Goal: Task Accomplishment & Management: Manage account settings

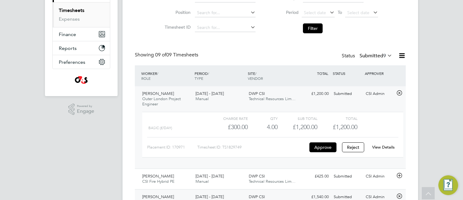
scroll to position [87, 0]
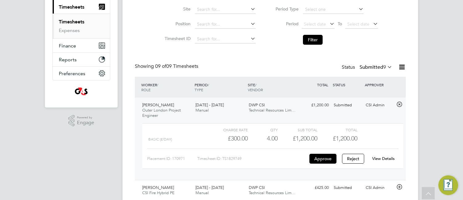
click at [125, 74] on div "Timesheets New Timesheet Timesheets I Follow All Timesheets Client Config Vendo…" at bounding box center [270, 202] width 295 height 545
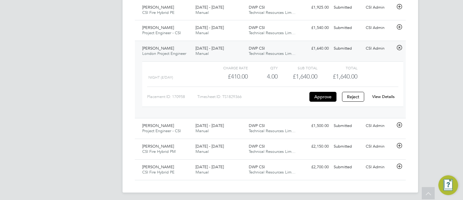
scroll to position [373, 0]
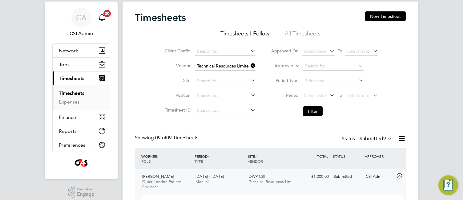
scroll to position [0, 0]
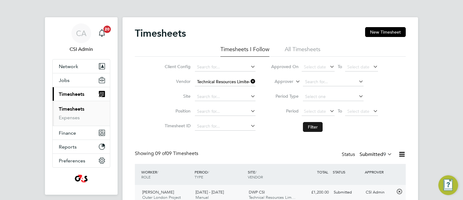
click at [315, 125] on button "Filter" at bounding box center [313, 127] width 20 height 10
click at [249, 81] on icon at bounding box center [249, 81] width 0 height 9
click at [235, 77] on li "Vendor" at bounding box center [209, 81] width 108 height 15
click at [217, 82] on input at bounding box center [225, 82] width 61 height 9
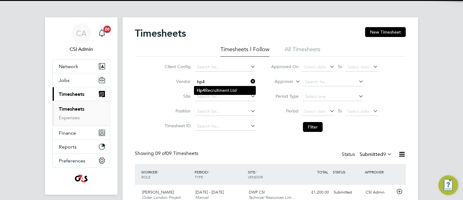
click at [222, 87] on li "Hp4 Recruitment Ltd" at bounding box center [224, 90] width 61 height 8
type input "Hp4 Recruitment Ltd"
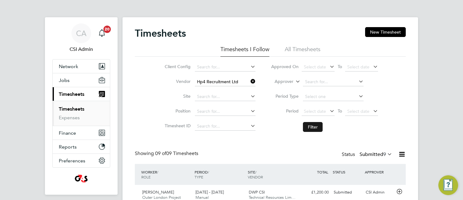
click at [314, 126] on button "Filter" at bounding box center [313, 127] width 20 height 10
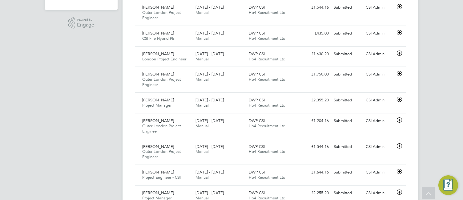
click at [438, 65] on div "CA CSI Admin Notifications 20 Applications: Network Team Members Businesses Sit…" at bounding box center [231, 55] width 463 height 480
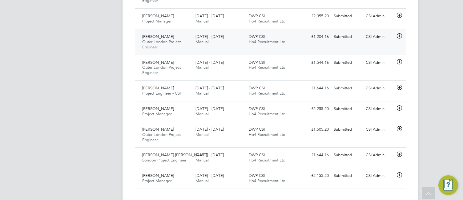
scroll to position [280, 0]
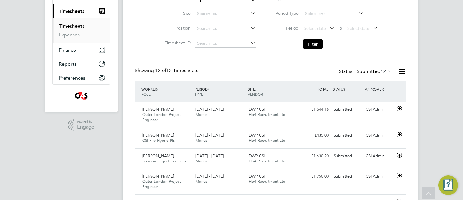
scroll to position [58, 0]
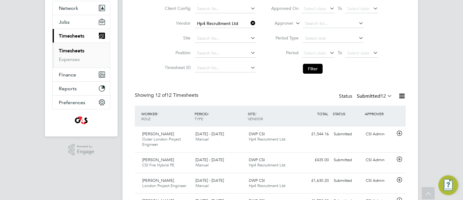
click at [249, 22] on icon at bounding box center [249, 23] width 0 height 9
click at [242, 20] on input at bounding box center [225, 23] width 61 height 9
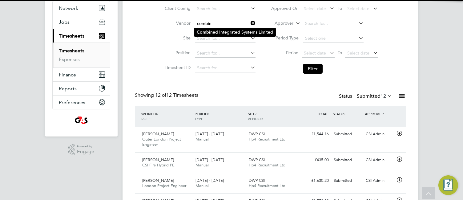
click at [223, 29] on li "Combin ed Integrated Systems Limited" at bounding box center [234, 32] width 81 height 8
type input "Combined Integrated Systems Limited"
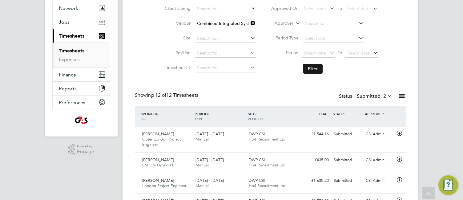
click at [315, 66] on button "Filter" at bounding box center [313, 69] width 20 height 10
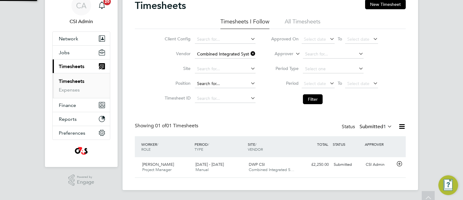
scroll to position [16, 54]
click at [249, 51] on icon at bounding box center [249, 53] width 0 height 9
click at [239, 51] on input at bounding box center [225, 54] width 61 height 9
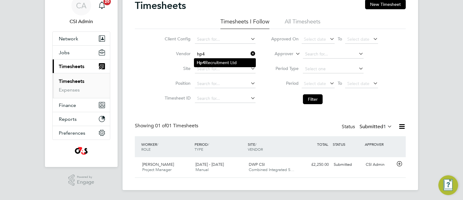
click at [239, 60] on li "Hp4 Recruitment Ltd" at bounding box center [224, 62] width 61 height 8
type input "Hp4 Recruitment Ltd"
click at [308, 97] on button "Filter" at bounding box center [313, 99] width 20 height 10
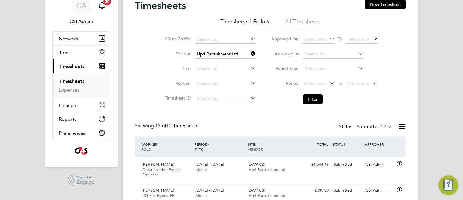
click at [155, 98] on li "Timesheet ID" at bounding box center [209, 98] width 108 height 15
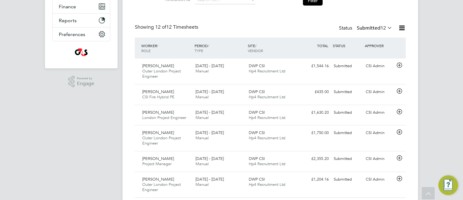
scroll to position [0, 0]
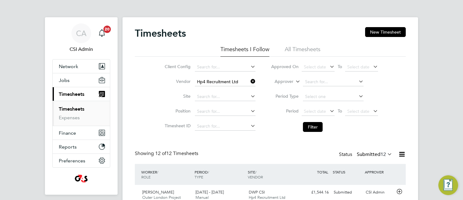
click at [249, 81] on icon at bounding box center [249, 81] width 0 height 9
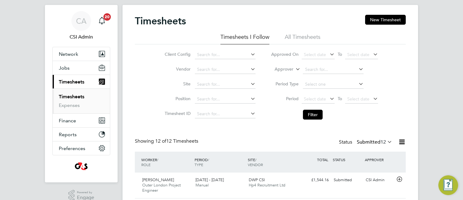
click at [137, 114] on div "Client Config Vendor Site Position Timesheet ID Approved On Select date To Sele…" at bounding box center [270, 83] width 271 height 78
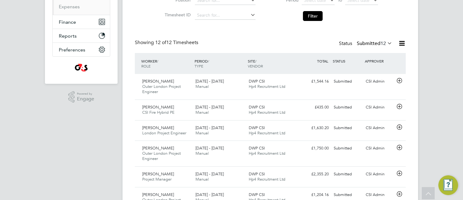
scroll to position [123, 0]
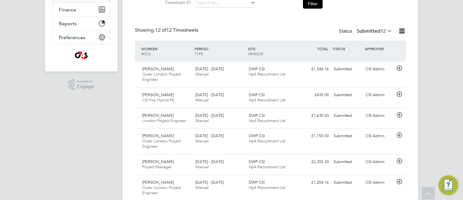
click at [223, 31] on div "Showing 12 of 12 Timesheets Status Submitted 12" at bounding box center [270, 34] width 271 height 14
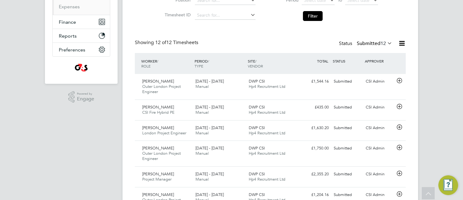
scroll to position [86, 0]
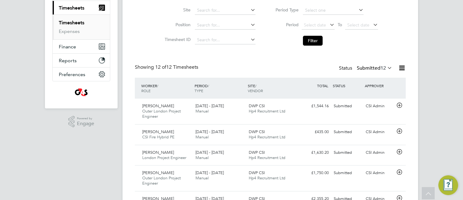
click at [134, 40] on div "Timesheets New Timesheet Timesheets I Follow All Timesheets Client Config Vendo…" at bounding box center [270, 157] width 295 height 452
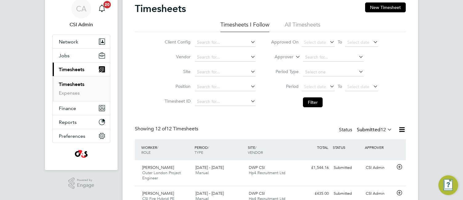
scroll to position [37, 0]
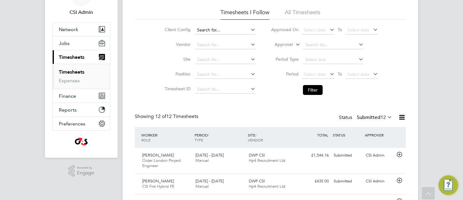
click at [207, 30] on input at bounding box center [225, 30] width 61 height 9
type input "hp4"
click at [249, 29] on icon at bounding box center [249, 29] width 0 height 9
click at [215, 43] on input at bounding box center [225, 45] width 61 height 9
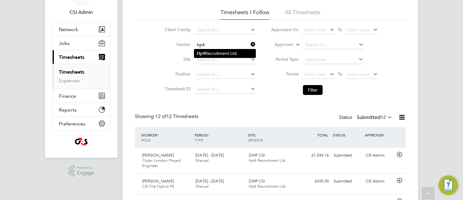
click at [228, 52] on li "Hp4 Recruitment Ltd" at bounding box center [224, 53] width 61 height 8
type input "Hp4 Recruitment Ltd"
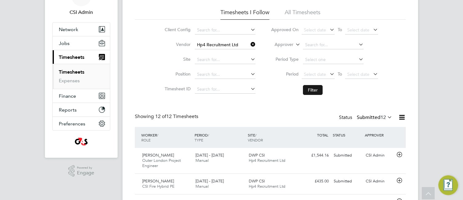
click at [312, 89] on button "Filter" at bounding box center [313, 90] width 20 height 10
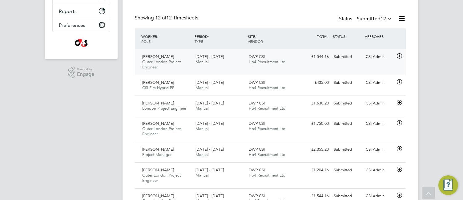
click at [398, 57] on icon at bounding box center [400, 56] width 8 height 5
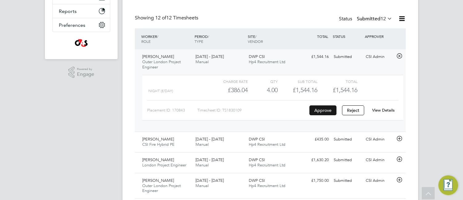
click at [323, 110] on button "Approve" at bounding box center [322, 110] width 27 height 10
click at [385, 140] on div "Andrew Gover London Project Engineer 22 - 28 Sep 2025 22 - 28 Sep 2025 Manual D…" at bounding box center [270, 162] width 271 height 21
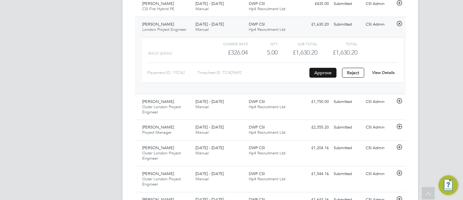
click at [328, 74] on button "Approve" at bounding box center [322, 73] width 27 height 10
click at [400, 98] on icon at bounding box center [400, 100] width 8 height 5
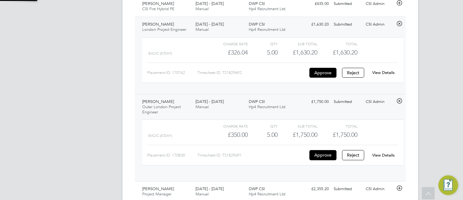
scroll to position [10, 60]
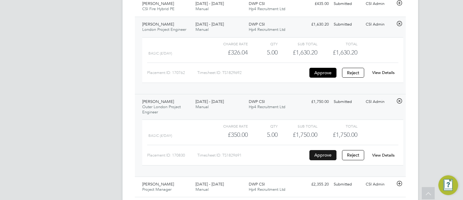
click at [326, 140] on button "Approve" at bounding box center [322, 155] width 27 height 10
click at [126, 140] on div "Timesheets New Timesheet Timesheets I Follow All Timesheets Client Config Vendo…" at bounding box center [270, 57] width 295 height 623
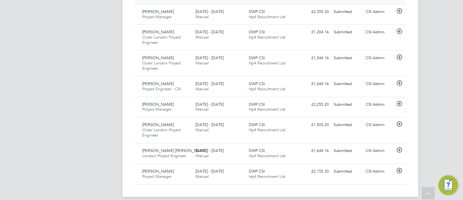
scroll to position [450, 0]
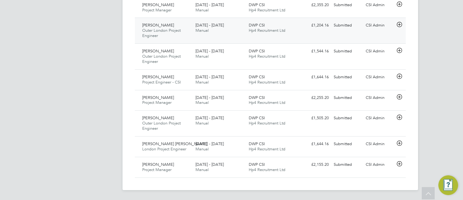
click at [399, 22] on icon at bounding box center [400, 24] width 8 height 5
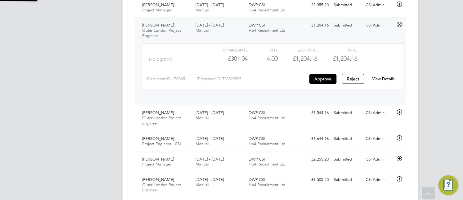
scroll to position [10, 60]
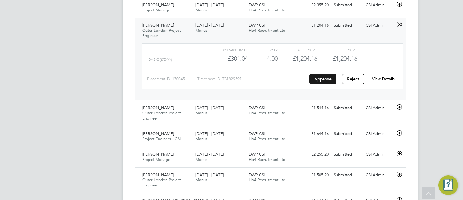
click at [319, 79] on button "Approve" at bounding box center [322, 79] width 27 height 10
click at [398, 107] on icon at bounding box center [400, 107] width 8 height 5
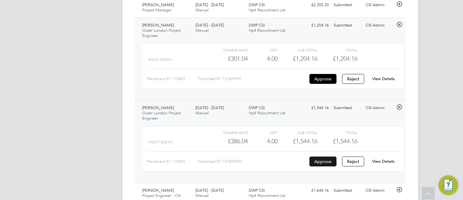
click at [322, 140] on button "Approve" at bounding box center [322, 161] width 27 height 10
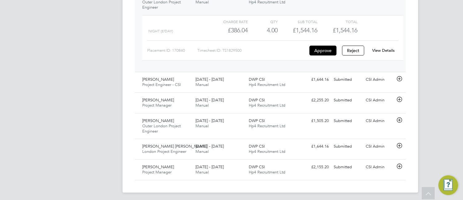
scroll to position [563, 0]
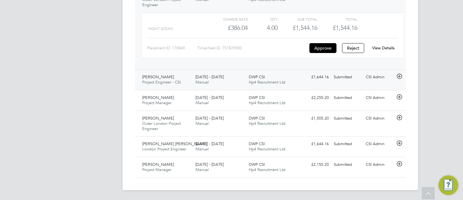
click at [400, 76] on icon at bounding box center [400, 76] width 8 height 5
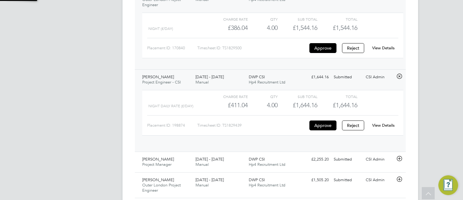
scroll to position [10, 60]
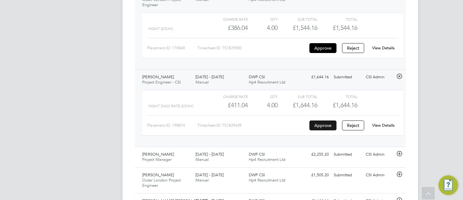
click at [328, 122] on button "Approve" at bounding box center [322, 125] width 27 height 10
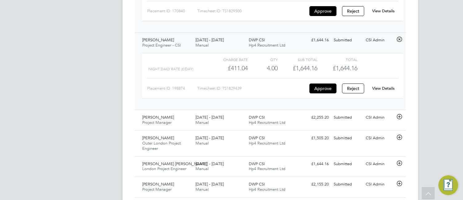
scroll to position [620, 0]
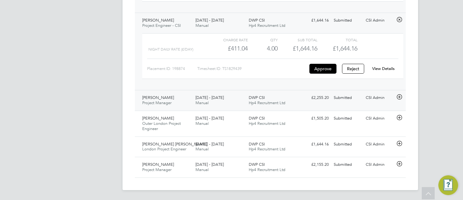
click at [400, 96] on icon at bounding box center [400, 96] width 8 height 5
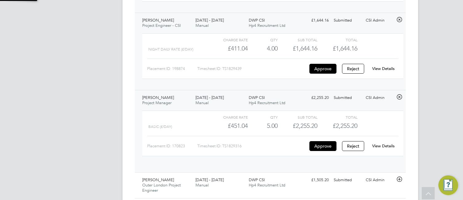
scroll to position [10, 60]
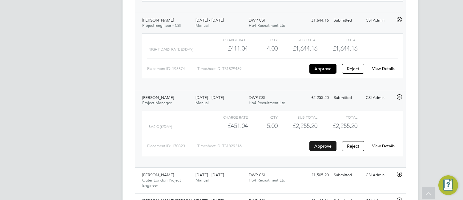
click at [324, 140] on button "Approve" at bounding box center [322, 146] width 27 height 10
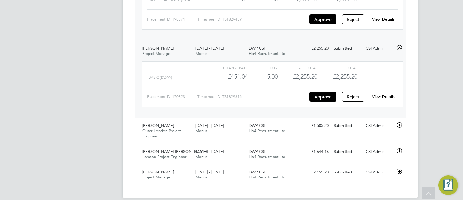
scroll to position [677, 0]
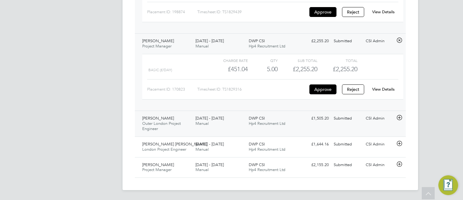
click at [400, 117] on icon at bounding box center [400, 117] width 8 height 5
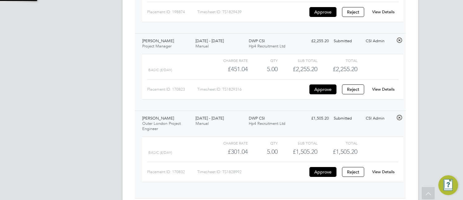
scroll to position [10, 60]
click at [325, 140] on button "Approve" at bounding box center [322, 172] width 27 height 10
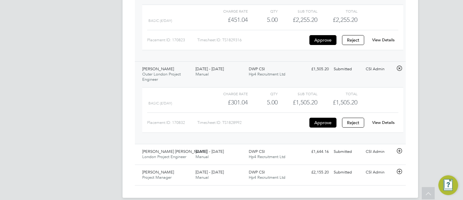
scroll to position [734, 0]
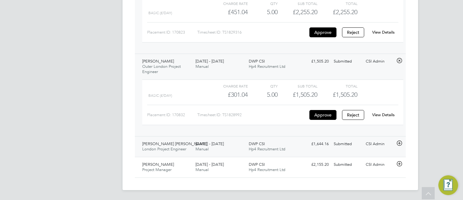
click at [398, 140] on icon at bounding box center [400, 143] width 8 height 5
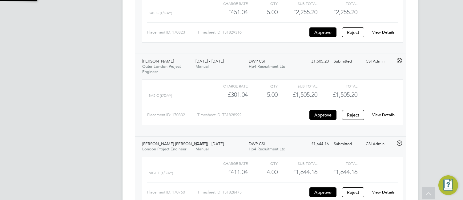
scroll to position [10, 60]
click at [316, 140] on button "Approve" at bounding box center [322, 192] width 27 height 10
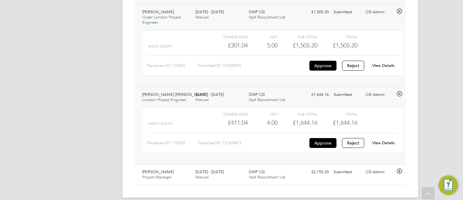
scroll to position [790, 0]
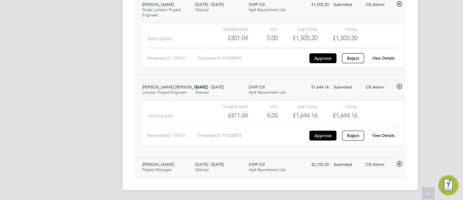
click at [400, 140] on icon at bounding box center [400, 163] width 8 height 5
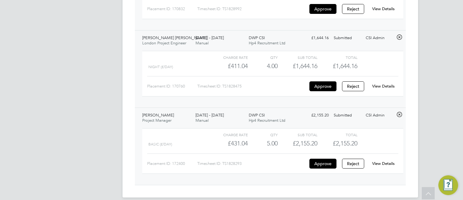
scroll to position [847, 0]
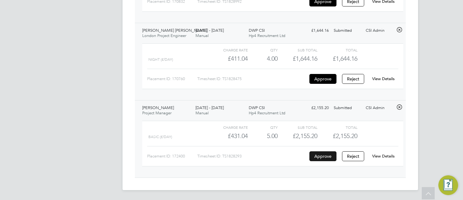
click at [323, 140] on button "Approve" at bounding box center [322, 156] width 27 height 10
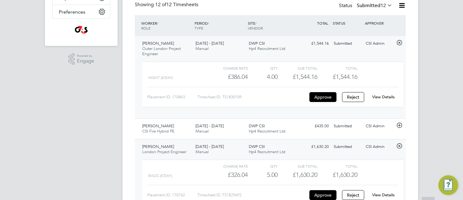
scroll to position [0, 0]
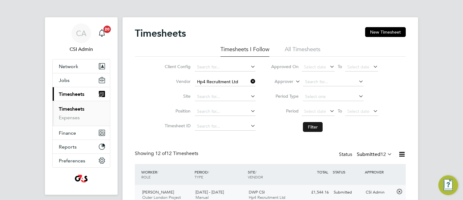
click at [310, 127] on button "Filter" at bounding box center [313, 127] width 20 height 10
click at [272, 131] on li "Filter" at bounding box center [324, 127] width 123 height 16
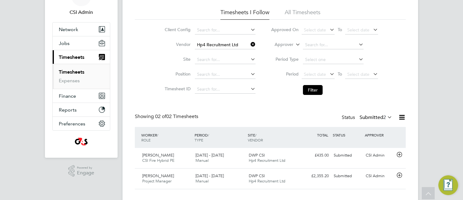
scroll to position [48, 0]
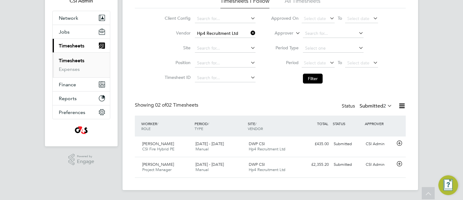
click at [249, 30] on icon at bounding box center [249, 33] width 0 height 9
click at [219, 33] on input at bounding box center [225, 33] width 61 height 9
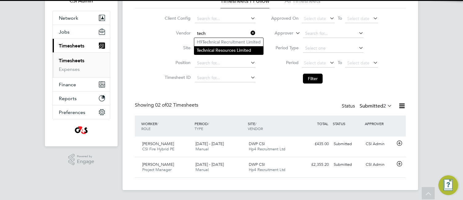
click at [214, 53] on li "Tech nical Resources Limited" at bounding box center [228, 50] width 69 height 8
type input "Technical Resources Limited"
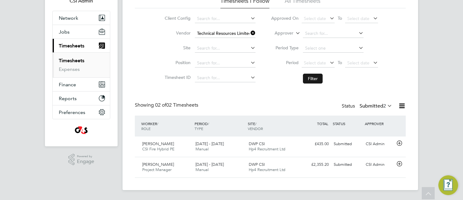
click at [317, 77] on button "Filter" at bounding box center [313, 79] width 20 height 10
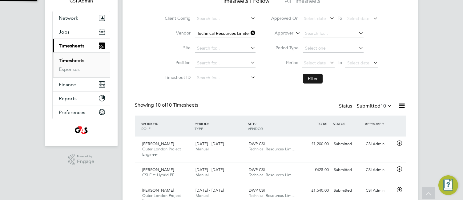
scroll to position [3, 3]
click at [121, 74] on div "CA CSI Admin Notifications 20 Applications: Network Team Members Businesses Sit…" at bounding box center [231, 166] width 463 height 428
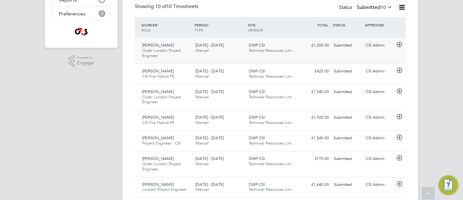
click at [401, 45] on icon at bounding box center [400, 44] width 8 height 5
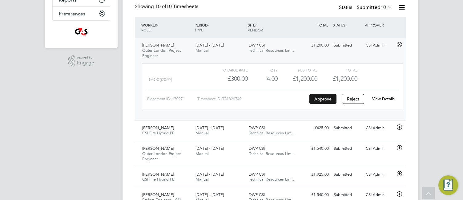
click at [327, 102] on button "Approve" at bounding box center [322, 99] width 27 height 10
click at [129, 127] on div "Timesheets New Timesheet Timesheets I Follow All Timesheets Client Config Vendo…" at bounding box center [270, 99] width 295 height 458
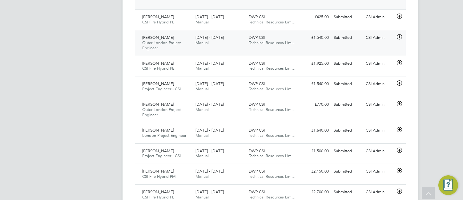
click at [397, 37] on icon at bounding box center [400, 36] width 8 height 5
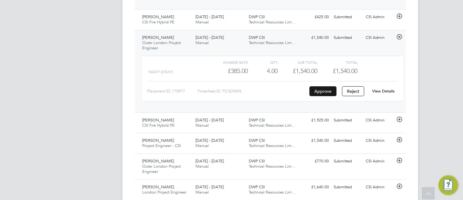
click at [324, 90] on button "Approve" at bounding box center [322, 91] width 27 height 10
click at [128, 82] on div "Timesheets New Timesheet Timesheets I Follow All Timesheets Client Config Vendo…" at bounding box center [270, 17] width 295 height 514
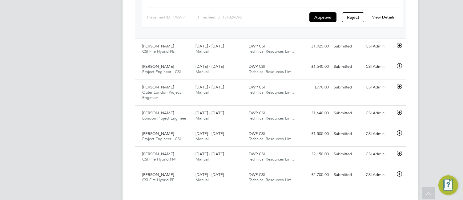
scroll to position [342, 0]
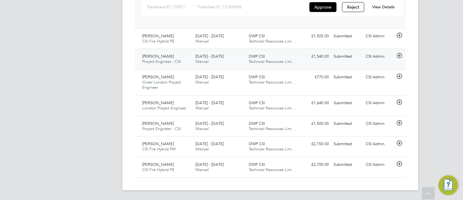
click at [399, 58] on icon at bounding box center [400, 55] width 8 height 5
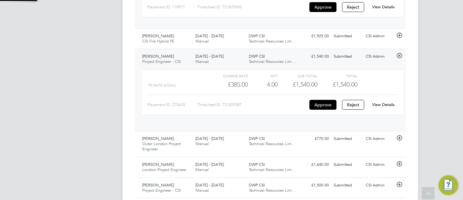
scroll to position [10, 60]
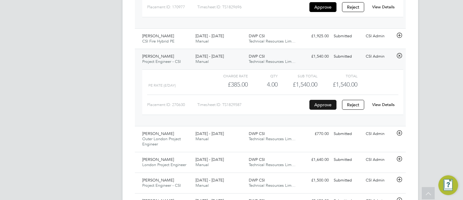
click at [327, 103] on button "Approve" at bounding box center [322, 105] width 27 height 10
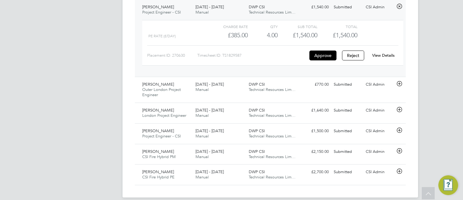
scroll to position [398, 0]
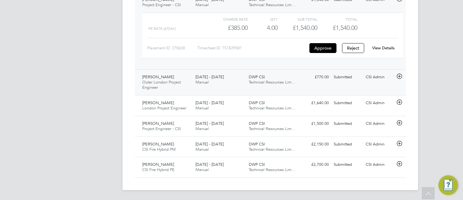
click at [400, 75] on icon at bounding box center [400, 76] width 8 height 5
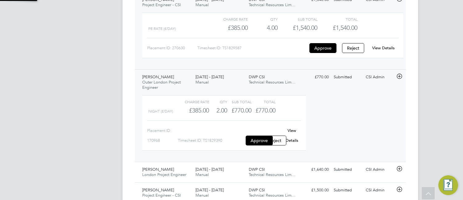
scroll to position [10, 60]
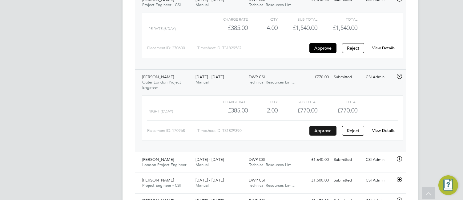
click at [320, 129] on button "Approve" at bounding box center [322, 131] width 27 height 10
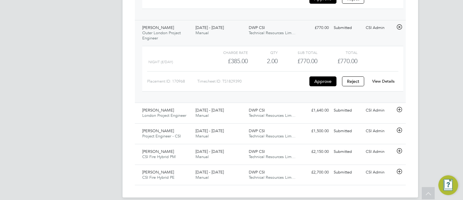
scroll to position [455, 0]
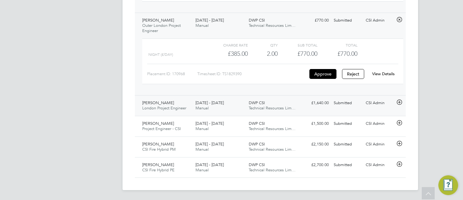
click at [399, 101] on icon at bounding box center [400, 102] width 8 height 5
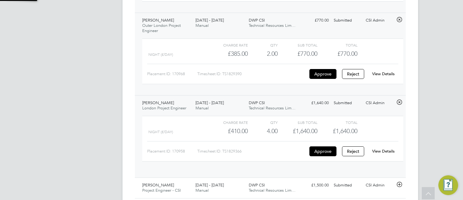
scroll to position [10, 60]
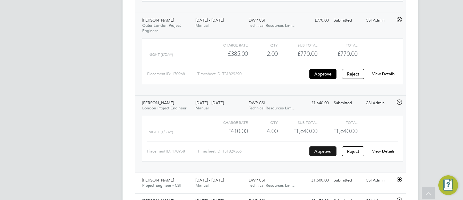
click at [326, 140] on button "Approve" at bounding box center [322, 151] width 27 height 10
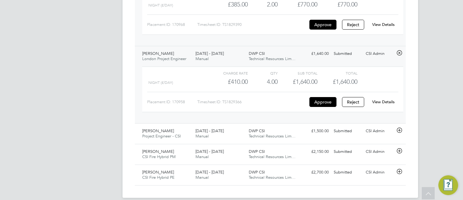
scroll to position [512, 0]
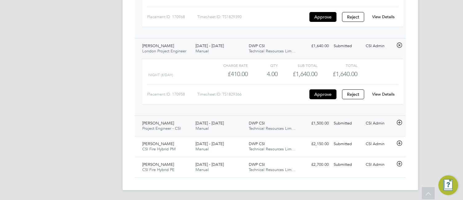
click at [399, 121] on icon at bounding box center [400, 122] width 8 height 5
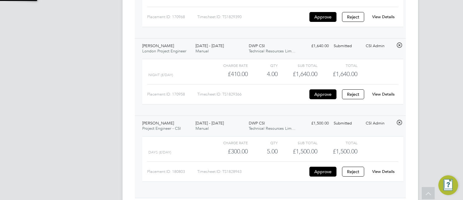
scroll to position [10, 60]
click at [321, 140] on button "Approve" at bounding box center [322, 172] width 27 height 10
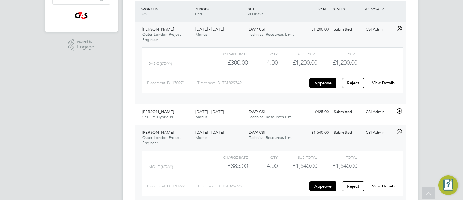
scroll to position [0, 0]
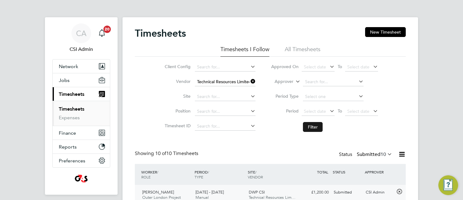
click at [313, 125] on button "Filter" at bounding box center [313, 127] width 20 height 10
click at [314, 127] on button "Filter" at bounding box center [313, 127] width 20 height 10
click at [249, 80] on icon at bounding box center [249, 81] width 0 height 9
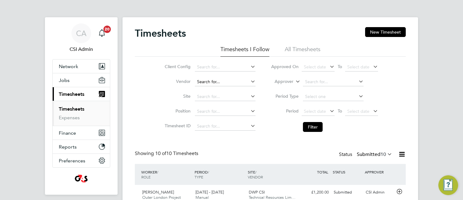
click at [231, 78] on input at bounding box center [225, 82] width 61 height 9
click at [235, 123] on li "C ombined Integrated Systems Limited" at bounding box center [244, 123] width 101 height 8
type input "Combined Integrated Systems Limited"
click at [313, 124] on button "Filter" at bounding box center [313, 127] width 20 height 10
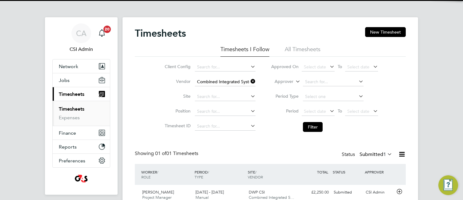
click at [248, 140] on div "Timesheets New Timesheet Timesheets I Follow All Timesheets Client Config Vendo…" at bounding box center [270, 116] width 271 height 178
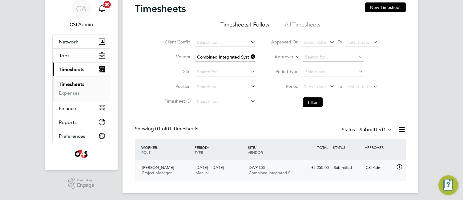
click at [400, 140] on icon at bounding box center [400, 166] width 8 height 5
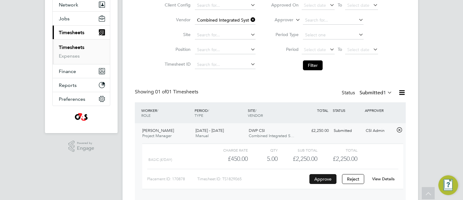
click at [324, 140] on button "Approve" at bounding box center [322, 179] width 27 height 10
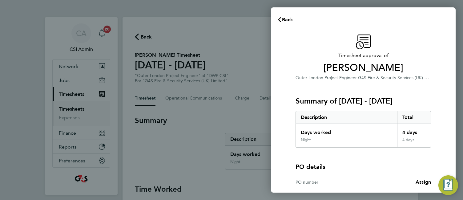
click at [274, 92] on div "Timesheet approval of Adam Henson Outer London Project Engineer · G4S Fire & Se…" at bounding box center [363, 139] width 185 height 225
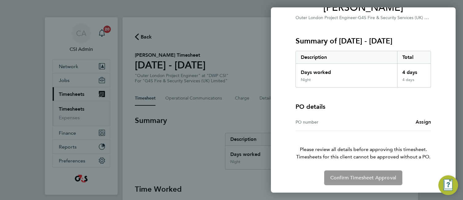
click at [420, 120] on span "Assign" at bounding box center [423, 122] width 15 height 6
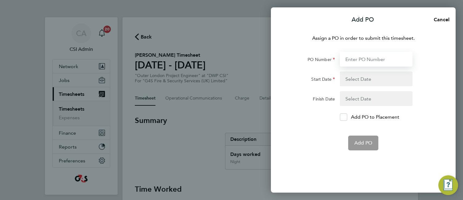
click at [359, 55] on input "PO Number" at bounding box center [376, 59] width 73 height 15
paste input "60GI110595"
type input "60GI110595"
click at [355, 80] on button "button" at bounding box center [376, 78] width 73 height 15
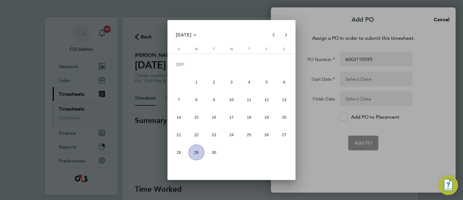
click at [196, 135] on span "22" at bounding box center [196, 135] width 16 height 16
type input "[DATE]"
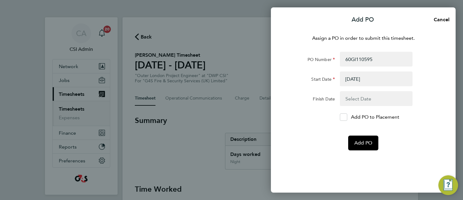
click at [370, 94] on button "button" at bounding box center [376, 98] width 73 height 15
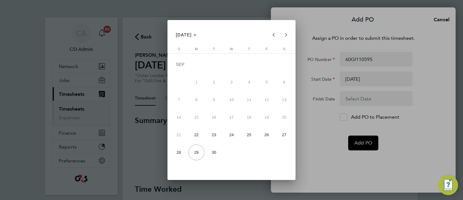
click at [175, 151] on span "28" at bounding box center [179, 152] width 16 height 16
type input "[DATE]"
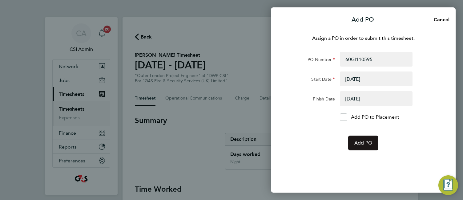
click at [364, 140] on span "Add PO" at bounding box center [363, 143] width 18 height 6
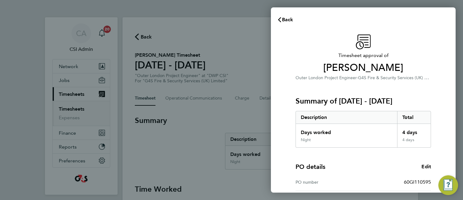
click at [295, 42] on div "Timesheet approval of Adam Henson Outer London Project Engineer · G4S Fire & Se…" at bounding box center [363, 157] width 150 height 246
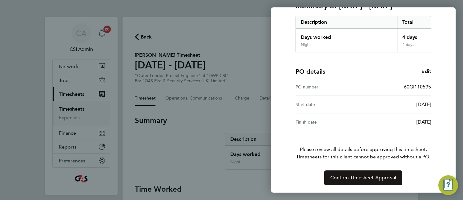
click at [343, 179] on span "Confirm Timesheet Approval" at bounding box center [363, 178] width 66 height 6
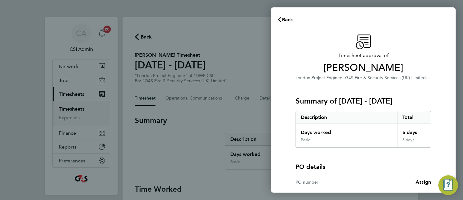
click at [345, 86] on div "Summary of 22 - 28 Sep 2025 Description Total Days worked 5 days Basic 5 days" at bounding box center [362, 114] width 135 height 66
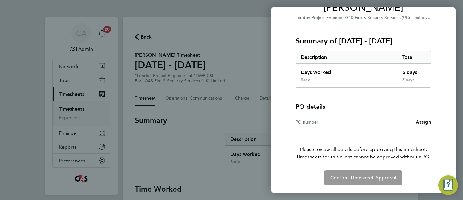
click at [423, 119] on span "Assign" at bounding box center [423, 122] width 15 height 6
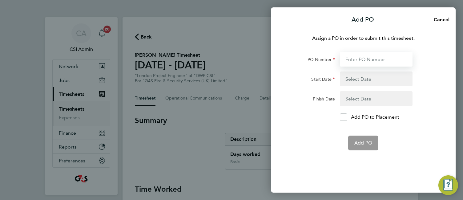
click at [359, 55] on input "PO Number" at bounding box center [376, 59] width 73 height 15
paste input "60GI110595"
type input "60GI110595"
type input "22 Sep 25"
type input "28 Sep 25"
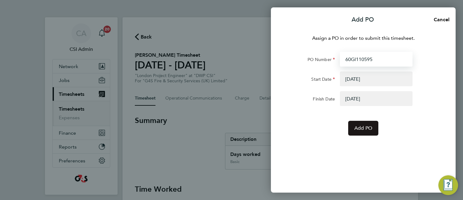
type input "60GI110595"
click at [357, 131] on span "Add PO" at bounding box center [363, 128] width 18 height 6
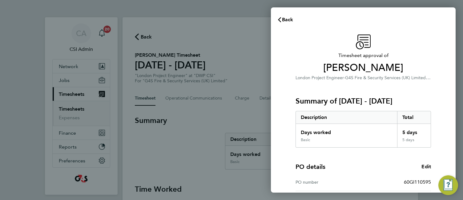
click at [288, 107] on div "Timesheet approval of Andrew Gover London Project Engineer · G4S Fire & Securit…" at bounding box center [363, 157] width 150 height 246
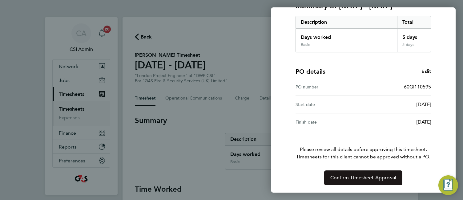
click at [340, 175] on span "Confirm Timesheet Approval" at bounding box center [363, 178] width 66 height 6
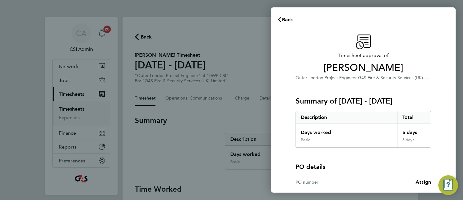
click at [282, 81] on div "Timesheet approval of [PERSON_NAME] Outer London Project Engineer · G4S Fire & …" at bounding box center [363, 139] width 185 height 225
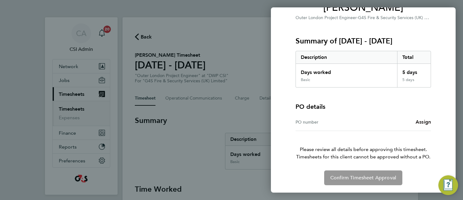
click at [423, 121] on span "Assign" at bounding box center [423, 122] width 15 height 6
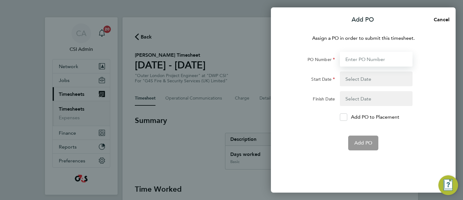
click at [355, 54] on input "PO Number" at bounding box center [376, 59] width 73 height 15
paste input "60GI110595"
type input "60GI110595"
type input "[DATE]"
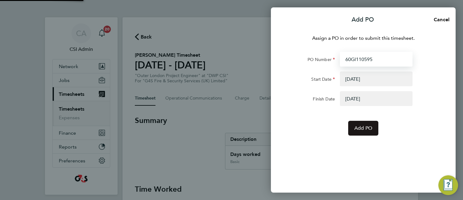
type input "60GI110595"
click at [354, 127] on span "Add PO" at bounding box center [363, 128] width 18 height 6
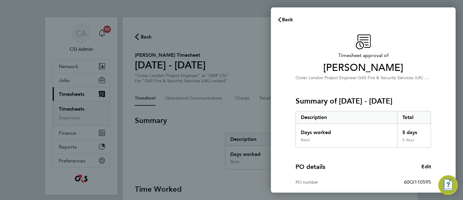
click at [273, 92] on div "Timesheet approval of Samuel Lee Outer London Project Engineer · G4S Fire & Sec…" at bounding box center [363, 157] width 185 height 260
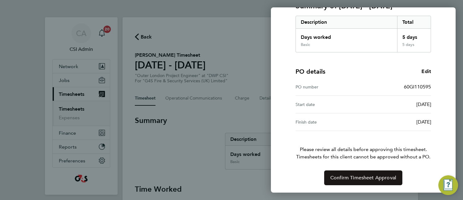
click at [346, 174] on button "Confirm Timesheet Approval" at bounding box center [363, 177] width 78 height 15
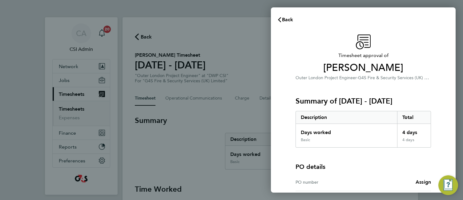
click at [288, 70] on div "Timesheet approval of Gerard Norman Outer London Project Engineer · G4S Fire & …" at bounding box center [363, 139] width 150 height 211
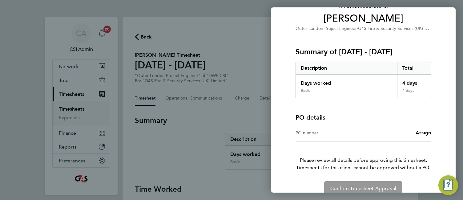
scroll to position [60, 0]
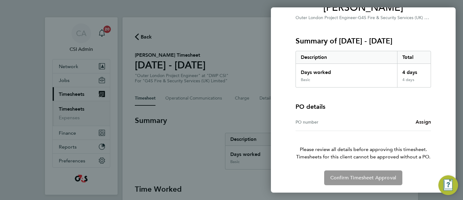
click at [420, 122] on span "Assign" at bounding box center [423, 122] width 15 height 6
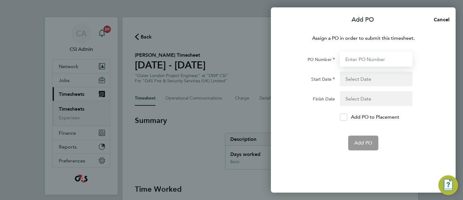
click at [356, 58] on input "PO Number" at bounding box center [376, 59] width 73 height 15
paste input "60GI110595"
type input "60GI110595"
type input "[DATE]"
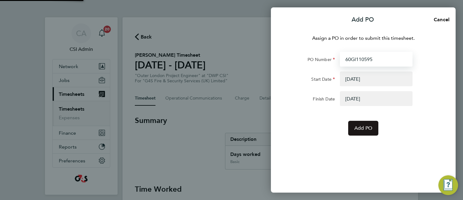
type input "60GI110595"
click at [356, 129] on span "Add PO" at bounding box center [363, 128] width 18 height 6
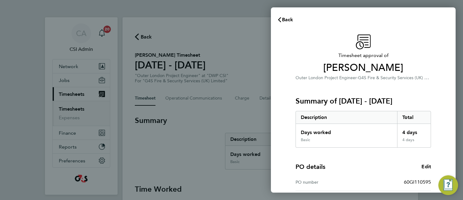
click at [290, 111] on div "Timesheet approval of Gerard Norman Outer London Project Engineer · G4S Fire & …" at bounding box center [363, 157] width 150 height 246
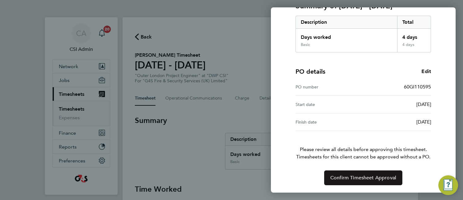
click at [343, 178] on span "Confirm Timesheet Approval" at bounding box center [363, 178] width 66 height 6
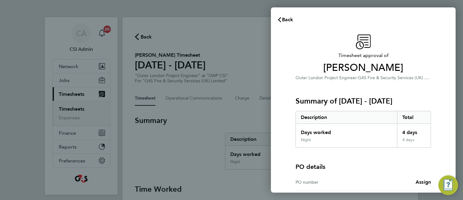
click at [282, 94] on div "Timesheet approval of [PERSON_NAME] Outer London Project Engineer · G4S Fire & …" at bounding box center [363, 139] width 185 height 225
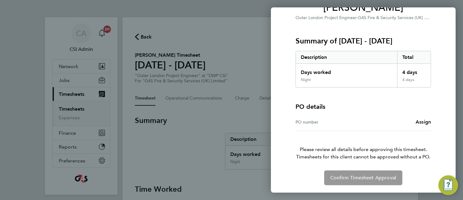
click at [421, 121] on span "Assign" at bounding box center [423, 122] width 15 height 6
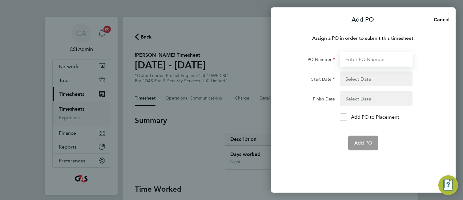
click at [358, 59] on input "PO Number" at bounding box center [376, 59] width 73 height 15
paste input "60GI110595"
type input "60GI110595"
type input "[DATE]"
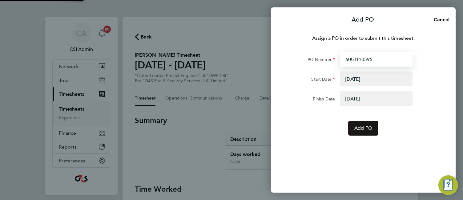
type input "60GI110595"
click at [361, 130] on span "Add PO" at bounding box center [363, 128] width 18 height 6
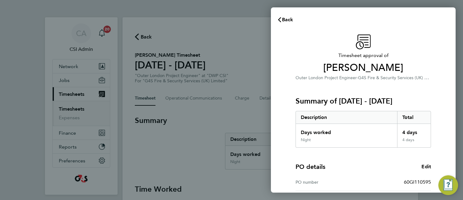
click at [283, 114] on div "Timesheet approval of Michael Finneran Outer London Project Engineer · G4S Fire…" at bounding box center [363, 157] width 185 height 260
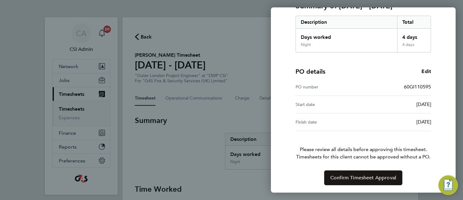
click at [341, 176] on span "Confirm Timesheet Approval" at bounding box center [363, 178] width 66 height 6
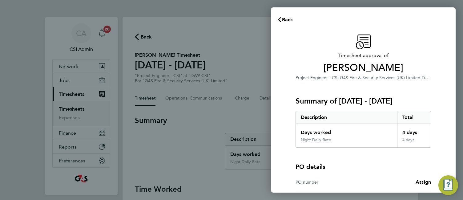
click at [302, 105] on h3 "Summary of [DATE] - [DATE]" at bounding box center [362, 101] width 135 height 10
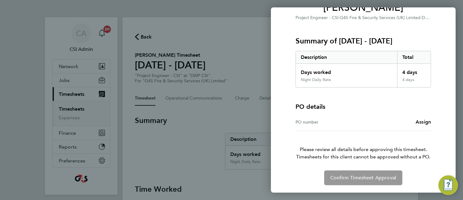
click at [420, 120] on span "Assign" at bounding box center [423, 122] width 15 height 6
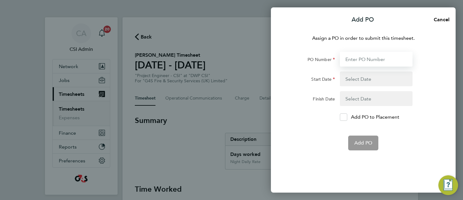
click at [353, 62] on input "PO Number" at bounding box center [376, 59] width 73 height 15
paste input "60GI110595"
type input "60GI110595"
type input "[DATE]"
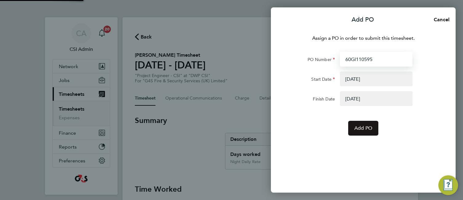
type input "60GI110595"
click at [355, 126] on span "Add PO" at bounding box center [363, 128] width 18 height 6
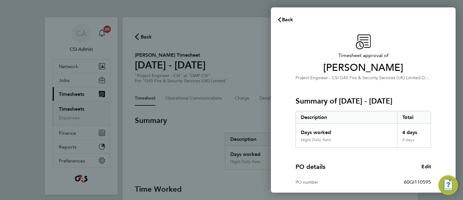
click at [337, 97] on h3 "Summary of [DATE] - [DATE]" at bounding box center [362, 101] width 135 height 10
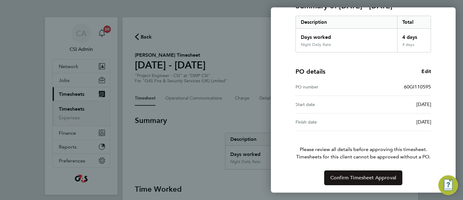
click at [376, 172] on button "Confirm Timesheet Approval" at bounding box center [363, 177] width 78 height 15
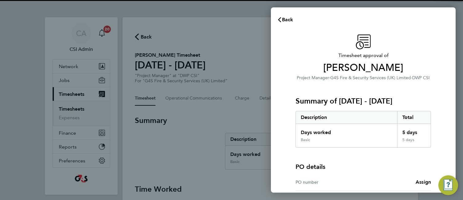
click at [280, 125] on div "Timesheet approval of [PERSON_NAME] Project Manager · G4S Fire & Security Servi…" at bounding box center [363, 139] width 185 height 225
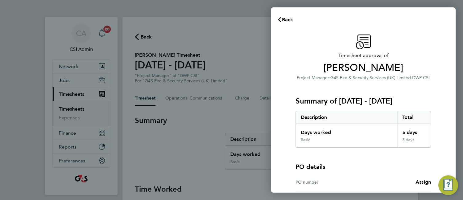
scroll to position [60, 0]
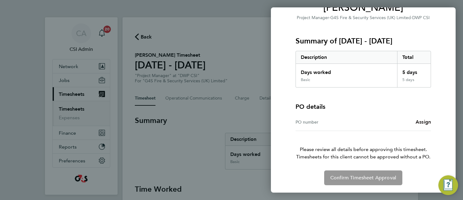
click at [421, 120] on span "Assign" at bounding box center [423, 122] width 15 height 6
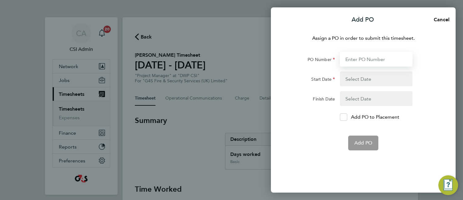
click at [362, 61] on input "PO Number" at bounding box center [376, 59] width 73 height 15
paste input "60GI110595"
type input "60GI110595"
type input "[DATE]"
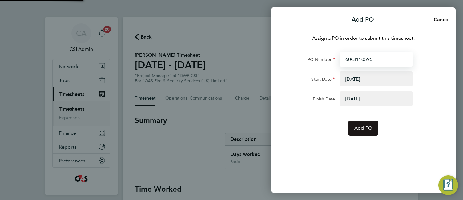
type input "60GI110595"
click at [356, 129] on span "Add PO" at bounding box center [363, 128] width 18 height 6
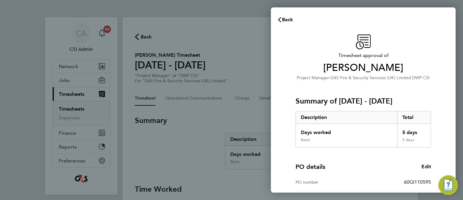
click at [285, 98] on div "Timesheet approval of [PERSON_NAME] Project Manager · G4S Fire & Security Servi…" at bounding box center [363, 157] width 185 height 260
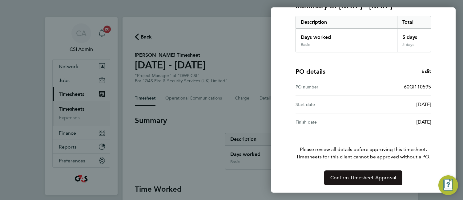
click at [381, 171] on button "Confirm Timesheet Approval" at bounding box center [363, 177] width 78 height 15
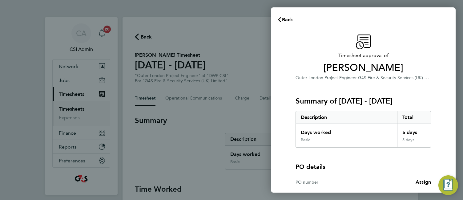
click at [294, 67] on div "Timesheet approval of [PERSON_NAME] Outer London Project Engineer · G4S Fire & …" at bounding box center [363, 139] width 150 height 211
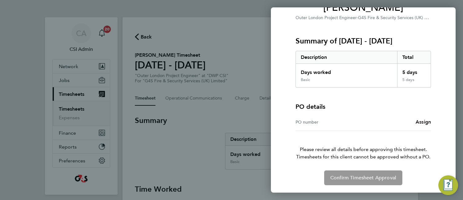
click at [426, 121] on span "Assign" at bounding box center [423, 122] width 15 height 6
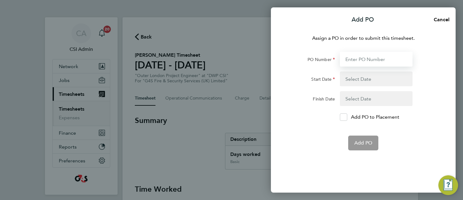
click at [372, 57] on input "PO Number" at bounding box center [376, 59] width 73 height 15
paste input "60GI110595"
type input "60GI110595"
type input "[DATE]"
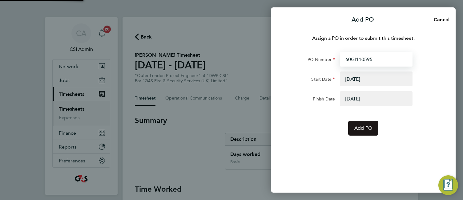
type input "60GI110595"
click at [366, 128] on span "Add PO" at bounding box center [363, 128] width 18 height 6
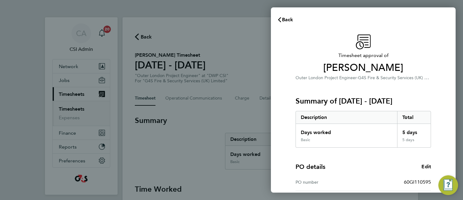
click at [365, 131] on div "Days worked" at bounding box center [346, 131] width 101 height 14
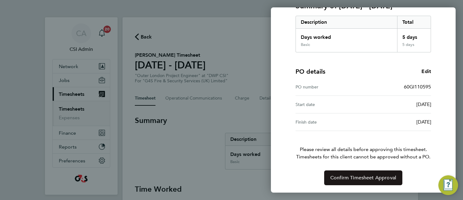
click at [358, 177] on span "Confirm Timesheet Approval" at bounding box center [363, 178] width 66 height 6
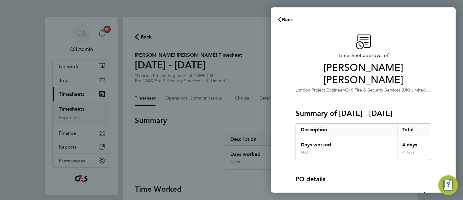
click at [280, 137] on div "Timesheet approval of [PERSON_NAME] [PERSON_NAME] London Project Engineer · G4S…" at bounding box center [363, 146] width 185 height 238
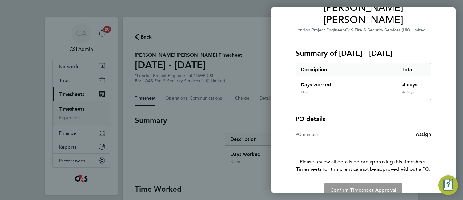
click at [427, 131] on span "Assign" at bounding box center [423, 134] width 15 height 6
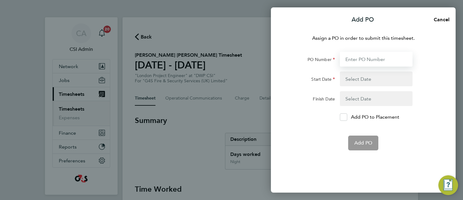
click at [374, 58] on input "PO Number" at bounding box center [376, 59] width 73 height 15
paste input "60GI110595"
type input "60GI110595"
type input "[DATE]"
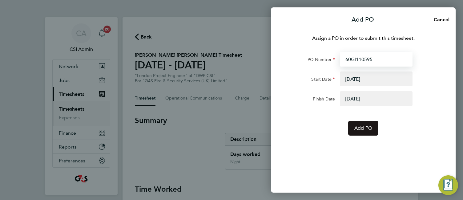
type input "60GI110595"
click at [365, 128] on span "Add PO" at bounding box center [363, 128] width 18 height 6
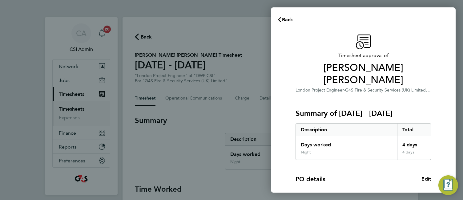
click at [367, 136] on div "Days worked" at bounding box center [346, 143] width 101 height 14
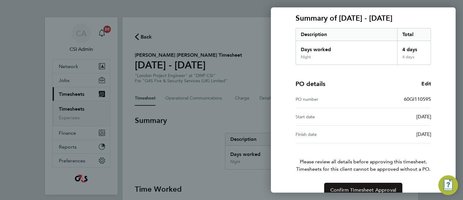
click at [354, 183] on button "Confirm Timesheet Approval" at bounding box center [363, 190] width 78 height 15
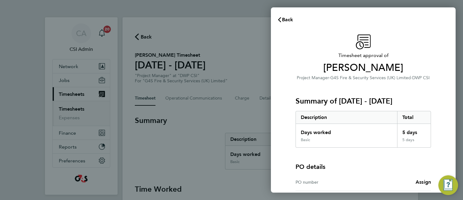
click at [411, 156] on div "PO details PO number Assign" at bounding box center [362, 168] width 135 height 43
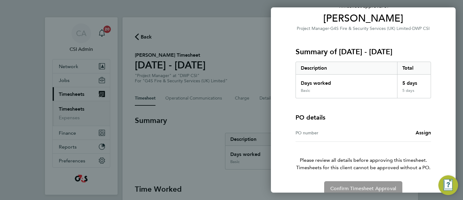
scroll to position [60, 0]
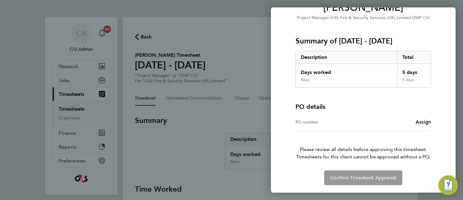
click at [421, 120] on span "Assign" at bounding box center [423, 122] width 15 height 6
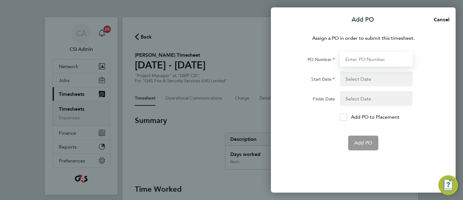
click at [376, 55] on input "PO Number" at bounding box center [376, 59] width 73 height 15
paste input "60GI110595"
type input "60GI110595"
type input "[DATE]"
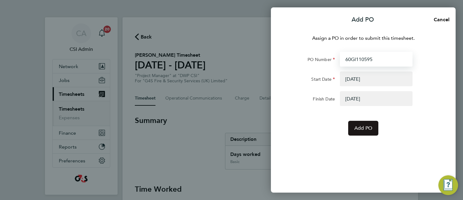
type input "60GI110595"
click at [357, 124] on button "Add PO" at bounding box center [363, 128] width 30 height 15
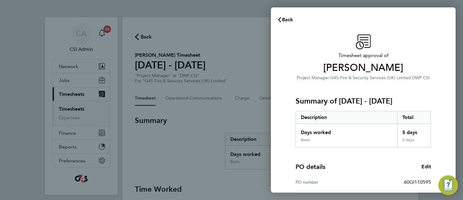
click at [334, 135] on div "Days worked" at bounding box center [346, 131] width 101 height 14
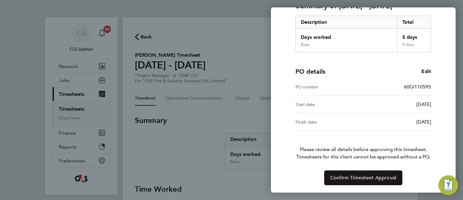
click at [370, 180] on span "Confirm Timesheet Approval" at bounding box center [363, 178] width 66 height 6
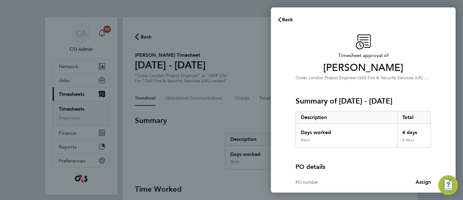
click at [288, 102] on div "Timesheet approval of [PERSON_NAME] Outer London Project Engineer · G4S Fire & …" at bounding box center [363, 139] width 185 height 225
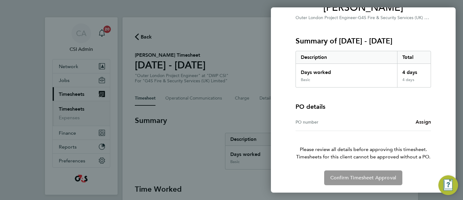
click at [424, 123] on span "Assign" at bounding box center [423, 122] width 15 height 6
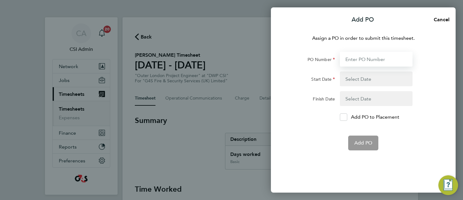
click at [375, 59] on input "PO Number" at bounding box center [376, 59] width 73 height 15
paste input "60GI110596"
type input "60GI110596"
click at [368, 78] on button "button" at bounding box center [376, 78] width 73 height 15
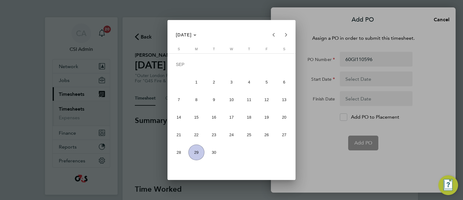
click at [195, 131] on span "22" at bounding box center [196, 135] width 16 height 16
type input "[DATE]"
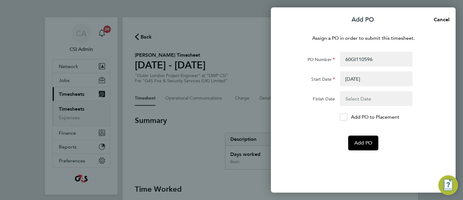
click at [368, 102] on button "button" at bounding box center [376, 98] width 73 height 15
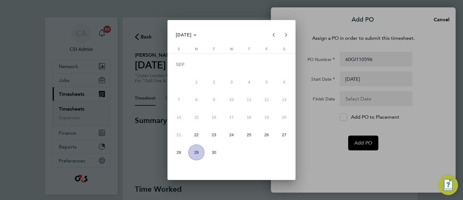
click at [176, 149] on span "28" at bounding box center [179, 152] width 16 height 16
type input "[DATE]"
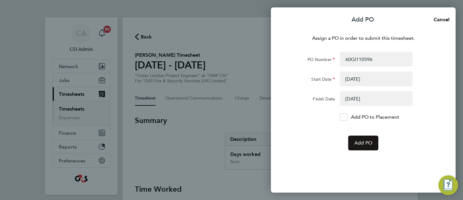
click at [360, 139] on button "Add PO" at bounding box center [363, 142] width 30 height 15
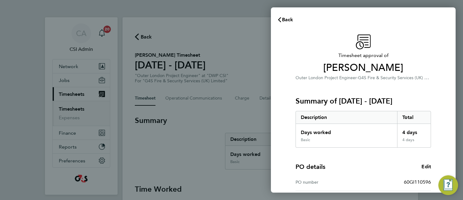
click at [359, 139] on div "Basic" at bounding box center [346, 142] width 101 height 10
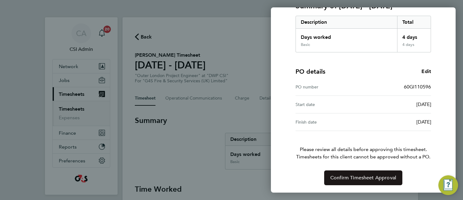
click at [342, 176] on span "Confirm Timesheet Approval" at bounding box center [363, 178] width 66 height 6
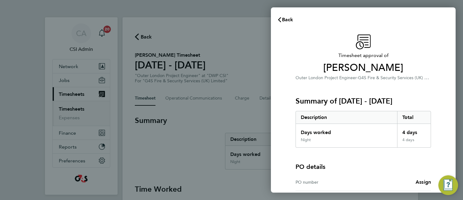
click at [324, 90] on div "Summary of 22 - 28 Sep 2025 Description Total Days worked 4 days Night 4 days" at bounding box center [362, 114] width 135 height 66
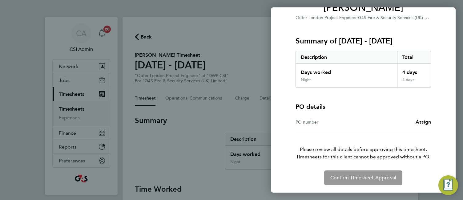
click at [423, 123] on span "Assign" at bounding box center [423, 122] width 15 height 6
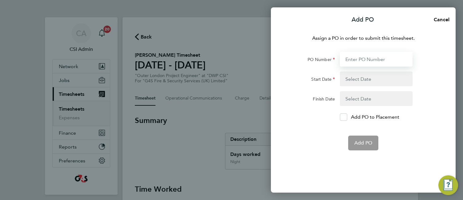
click at [356, 58] on input "PO Number" at bounding box center [376, 59] width 73 height 15
paste input "60GI110596"
type input "60GI110596"
type input "[DATE]"
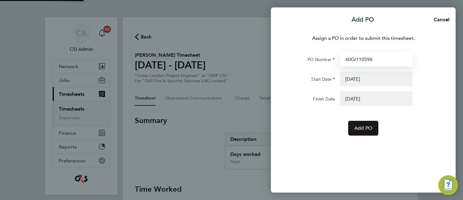
type input "60GI110596"
click at [356, 128] on span "Add PO" at bounding box center [363, 128] width 18 height 6
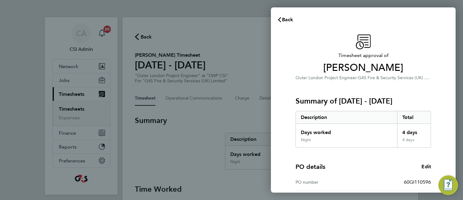
click at [289, 122] on div "Timesheet approval of Alex Jack Outer London Project Engineer · G4S Fire & Secu…" at bounding box center [363, 157] width 150 height 246
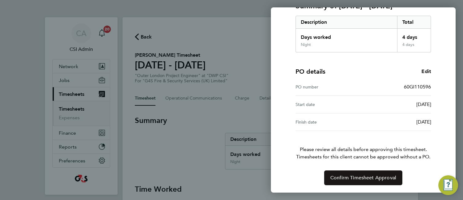
click at [331, 171] on button "Confirm Timesheet Approval" at bounding box center [363, 177] width 78 height 15
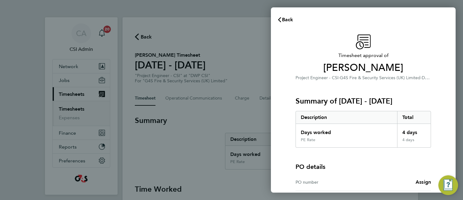
click at [324, 107] on div "Summary of [DATE] - [DATE] Description Total Days worked 4 days PE Rate 4 days" at bounding box center [362, 114] width 135 height 66
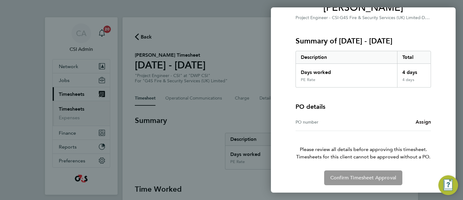
click at [420, 119] on span "Assign" at bounding box center [423, 122] width 15 height 6
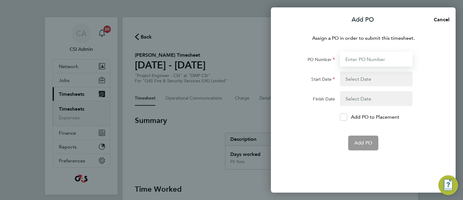
click at [364, 57] on input "PO Number" at bounding box center [376, 59] width 73 height 15
paste input "60GI110596"
type input "60GI110596"
type input "[DATE]"
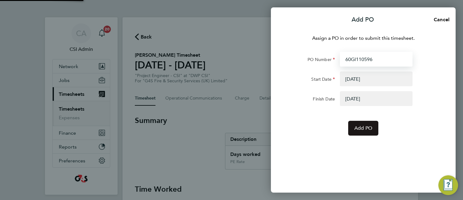
type input "60GI110596"
click at [364, 128] on span "Add PO" at bounding box center [363, 128] width 18 height 6
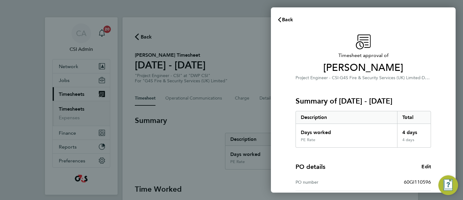
click at [287, 130] on div "Timesheet approval of [PERSON_NAME] Project Engineer - CSI · G4S Fire & Securit…" at bounding box center [363, 157] width 185 height 260
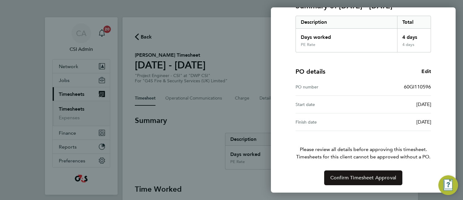
click at [355, 176] on span "Confirm Timesheet Approval" at bounding box center [363, 178] width 66 height 6
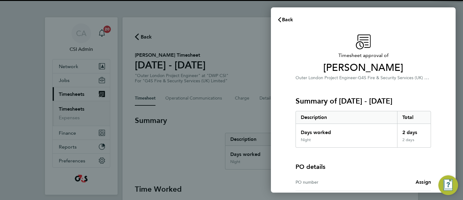
click at [345, 97] on h3 "Summary of [DATE] - [DATE]" at bounding box center [362, 101] width 135 height 10
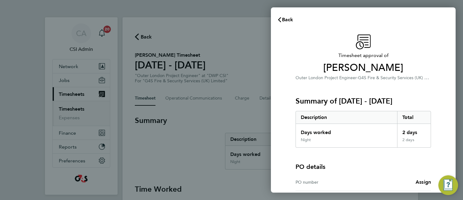
scroll to position [60, 0]
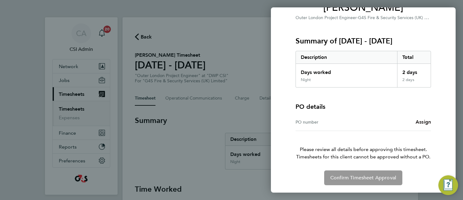
click at [422, 120] on span "Assign" at bounding box center [423, 122] width 15 height 6
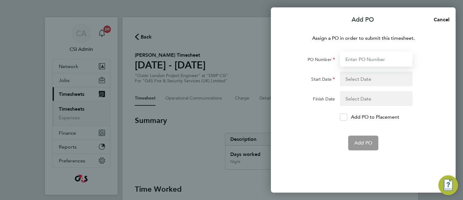
click at [366, 57] on input "PO Number" at bounding box center [376, 59] width 73 height 15
paste input "60GI110596"
type input "60GI110596"
type input "[DATE]"
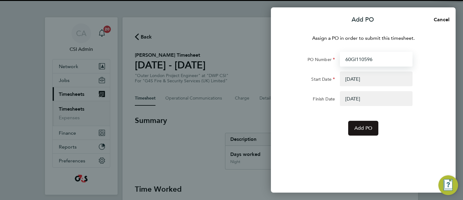
type input "60GI110596"
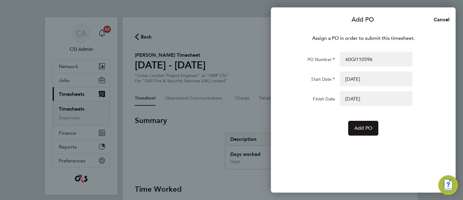
click at [365, 127] on span "Add PO" at bounding box center [363, 128] width 18 height 6
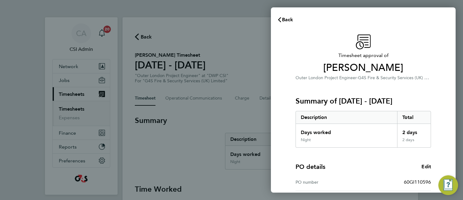
click at [339, 85] on div "Summary of 22 - 28 Sep 2025 Description Total Days worked 2 days Night 2 days" at bounding box center [362, 114] width 135 height 66
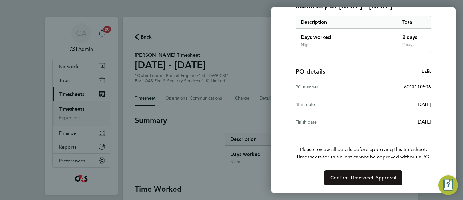
click at [340, 175] on span "Confirm Timesheet Approval" at bounding box center [363, 178] width 66 height 6
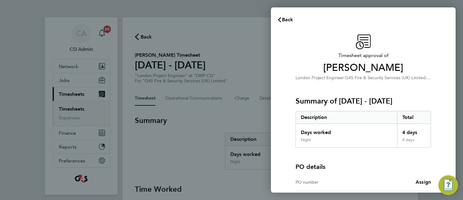
click at [278, 96] on div "Timesheet approval of [PERSON_NAME] London Project Engineer · G4S Fire & Securi…" at bounding box center [363, 139] width 185 height 225
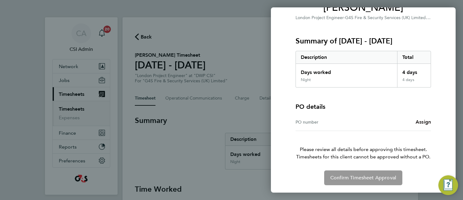
click at [419, 121] on span "Assign" at bounding box center [423, 122] width 15 height 6
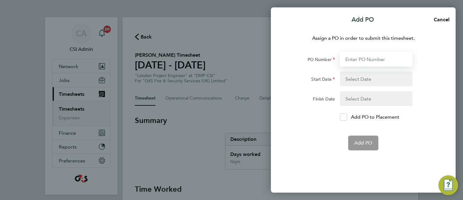
click at [353, 55] on input "PO Number" at bounding box center [376, 59] width 73 height 15
paste input "60GI110596"
type input "60GI110596"
type input "[DATE]"
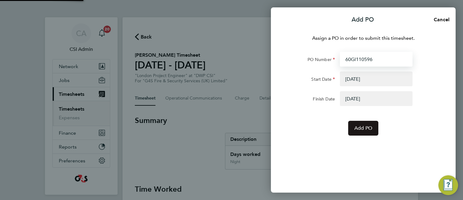
type input "60GI110596"
click at [365, 122] on button "Add PO" at bounding box center [363, 128] width 30 height 15
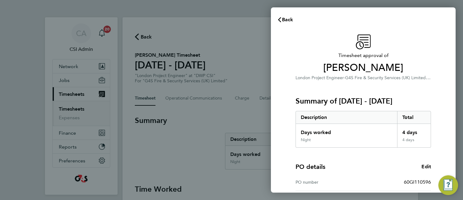
click at [342, 133] on div "Days worked" at bounding box center [346, 131] width 101 height 14
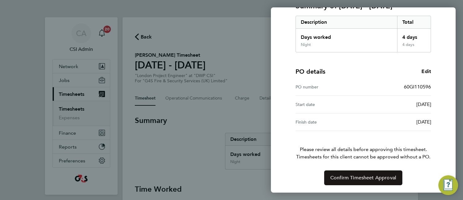
click at [350, 175] on span "Confirm Timesheet Approval" at bounding box center [363, 178] width 66 height 6
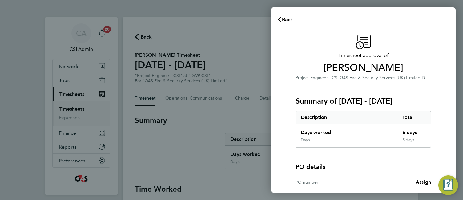
click at [275, 110] on div "Timesheet approval of [PERSON_NAME] Project Engineer - CSI · G4S Fire & Securit…" at bounding box center [363, 139] width 185 height 225
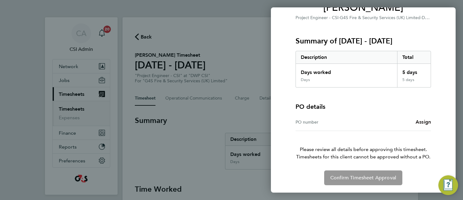
click at [420, 121] on span "Assign" at bounding box center [423, 122] width 15 height 6
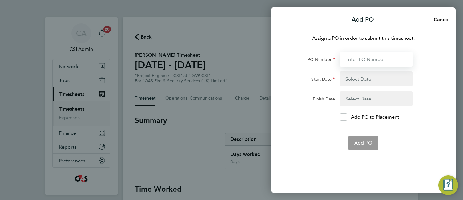
click at [365, 62] on input "PO Number" at bounding box center [376, 59] width 73 height 15
paste input "60GI110596"
type input "60GI110596"
type input "[DATE]"
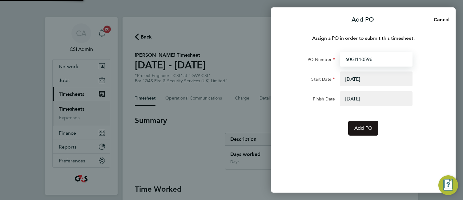
type input "60GI110596"
click at [354, 127] on button "Add PO" at bounding box center [363, 128] width 30 height 15
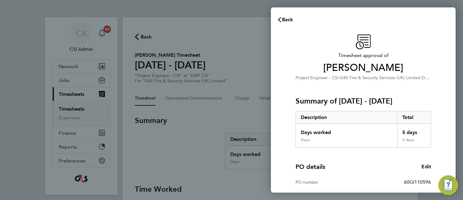
click at [286, 89] on div "Timesheet approval of Andrew Manley Project Engineer - CSI · G4S Fire & Securit…" at bounding box center [363, 157] width 185 height 260
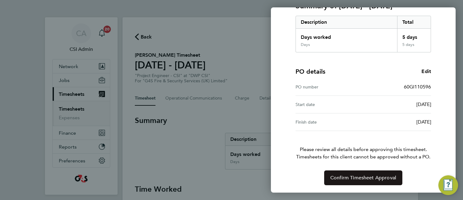
click at [358, 179] on span "Confirm Timesheet Approval" at bounding box center [363, 178] width 66 height 6
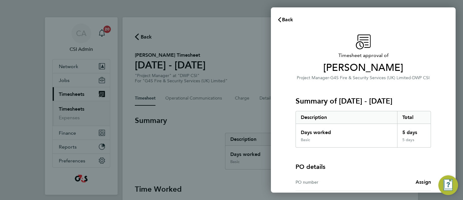
click at [285, 99] on div "Timesheet approval of [PERSON_NAME] Project Manager · G4S Fire & Security Servi…" at bounding box center [363, 139] width 185 height 225
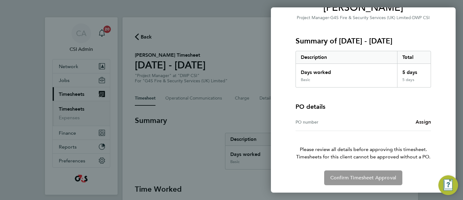
click at [418, 119] on span "Assign" at bounding box center [423, 122] width 15 height 6
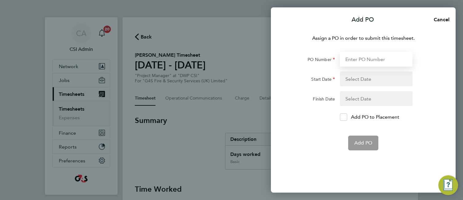
click at [364, 53] on input "PO Number" at bounding box center [376, 59] width 73 height 15
paste input "60GI110597"
type input "60GI110597"
click at [353, 78] on button "button" at bounding box center [376, 78] width 73 height 15
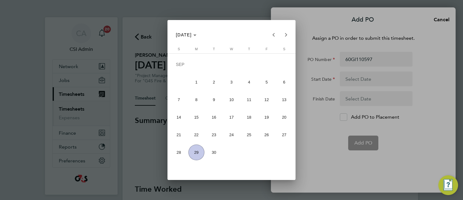
click at [198, 133] on span "22" at bounding box center [196, 135] width 16 height 16
type input "[DATE]"
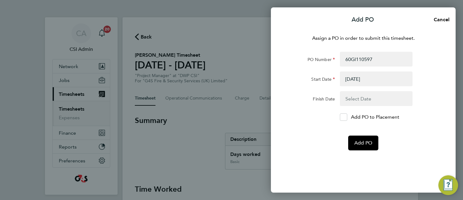
click at [384, 98] on button "button" at bounding box center [376, 98] width 73 height 15
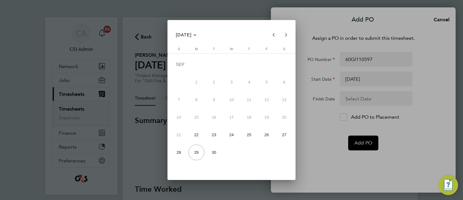
click at [178, 151] on span "28" at bounding box center [179, 152] width 16 height 16
type input "[DATE]"
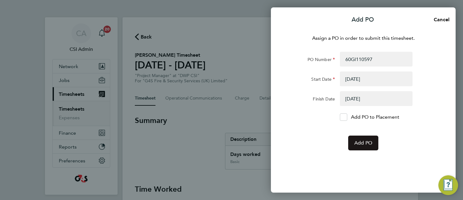
click at [366, 143] on span "Add PO" at bounding box center [363, 143] width 18 height 6
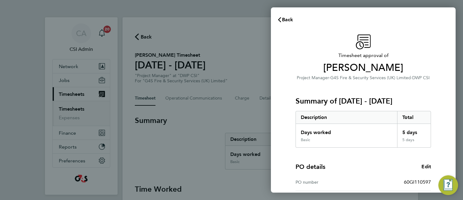
click at [366, 143] on div "Basic" at bounding box center [346, 142] width 101 height 10
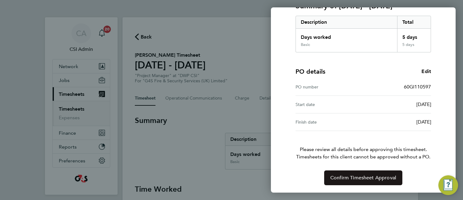
click at [382, 177] on span "Confirm Timesheet Approval" at bounding box center [363, 178] width 66 height 6
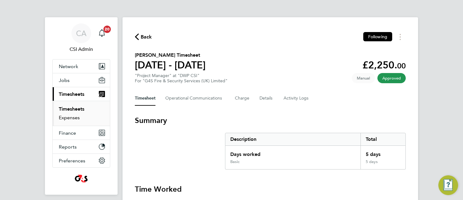
click at [73, 118] on link "Expenses" at bounding box center [69, 118] width 21 height 6
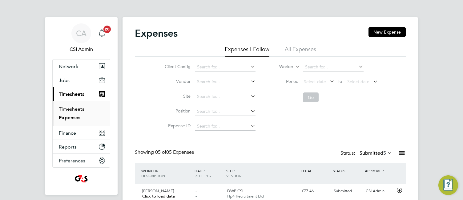
click at [78, 106] on link "Timesheets" at bounding box center [72, 109] width 26 height 6
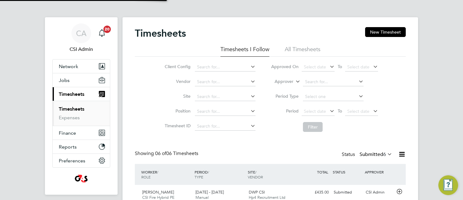
scroll to position [3, 3]
click at [223, 81] on input at bounding box center [225, 82] width 61 height 9
click at [231, 97] on li "Tec hnical Resources Limited" at bounding box center [228, 98] width 69 height 8
type input "Technical Resources Limited"
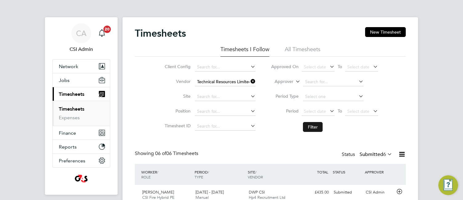
click at [310, 129] on button "Filter" at bounding box center [313, 127] width 20 height 10
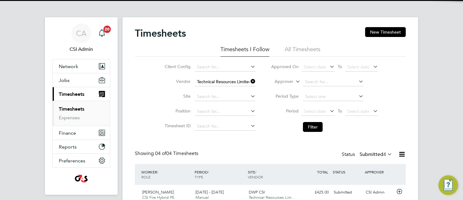
click at [237, 141] on div "Timesheets New Timesheet Timesheets I Follow All Timesheets Client Config Vendo…" at bounding box center [270, 147] width 271 height 240
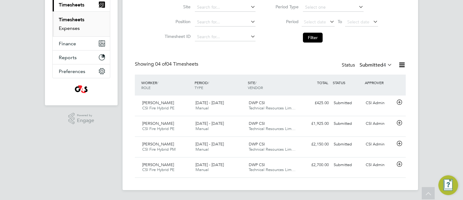
click at [72, 28] on link "Expenses" at bounding box center [69, 28] width 21 height 6
